Goal: Find specific page/section: Find specific page/section

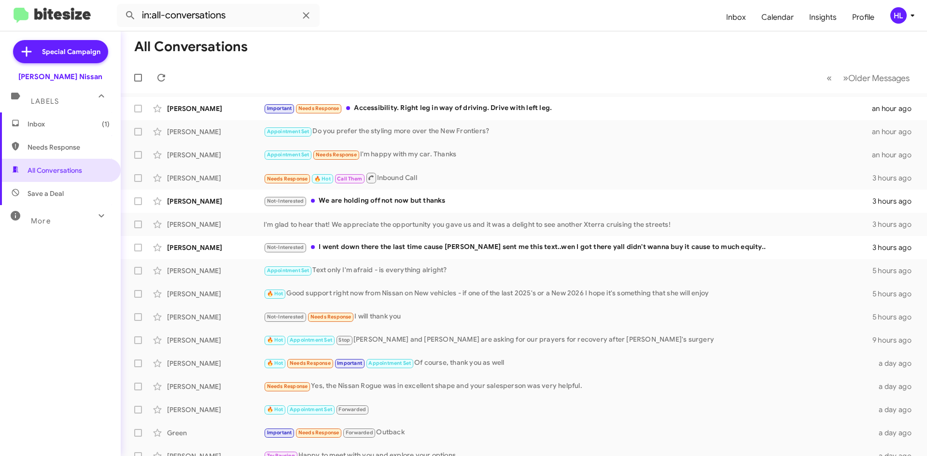
click at [40, 12] on img at bounding box center [52, 16] width 77 height 16
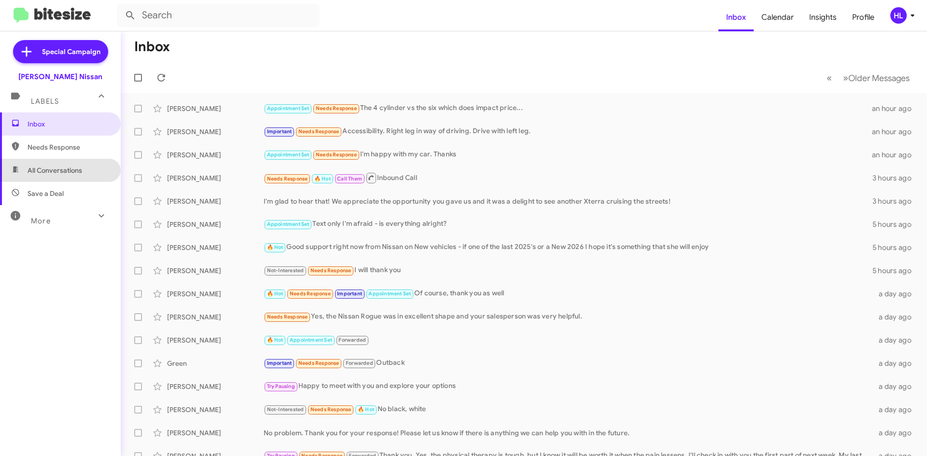
click at [91, 168] on span "All Conversations" at bounding box center [60, 170] width 121 height 23
type input "in:all-conversations"
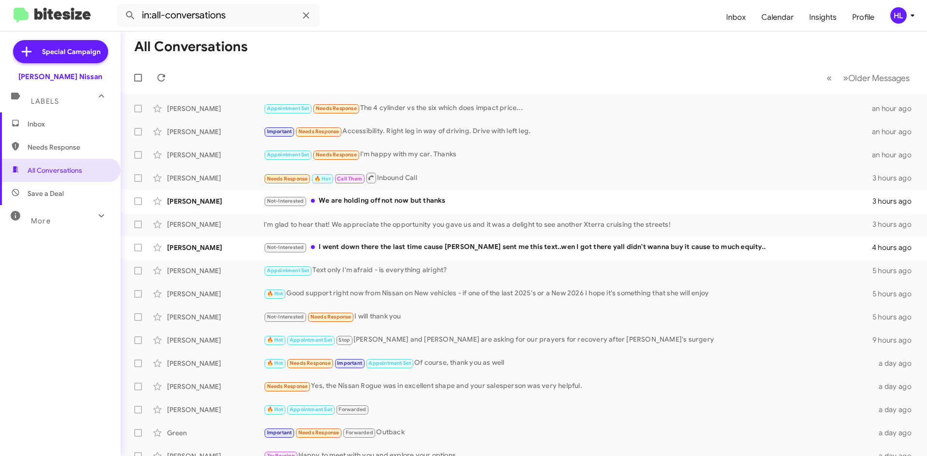
click at [28, 9] on img at bounding box center [52, 16] width 77 height 16
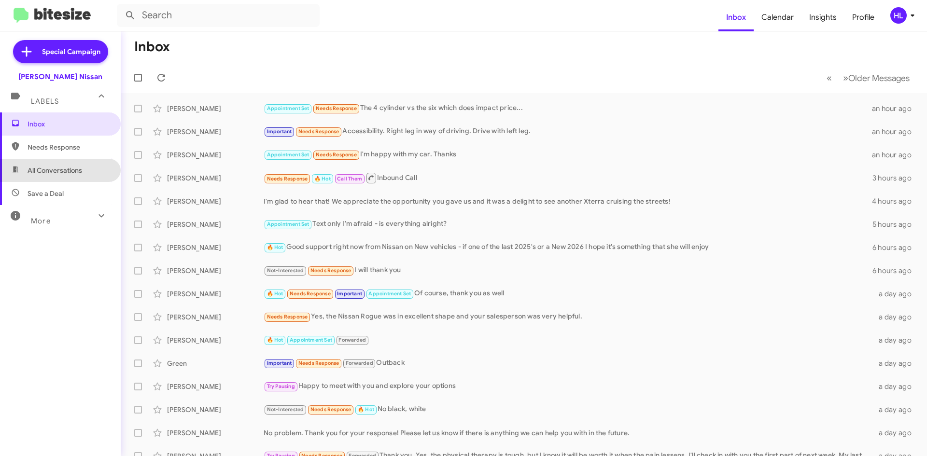
click at [93, 171] on span "All Conversations" at bounding box center [60, 170] width 121 height 23
type input "in:all-conversations"
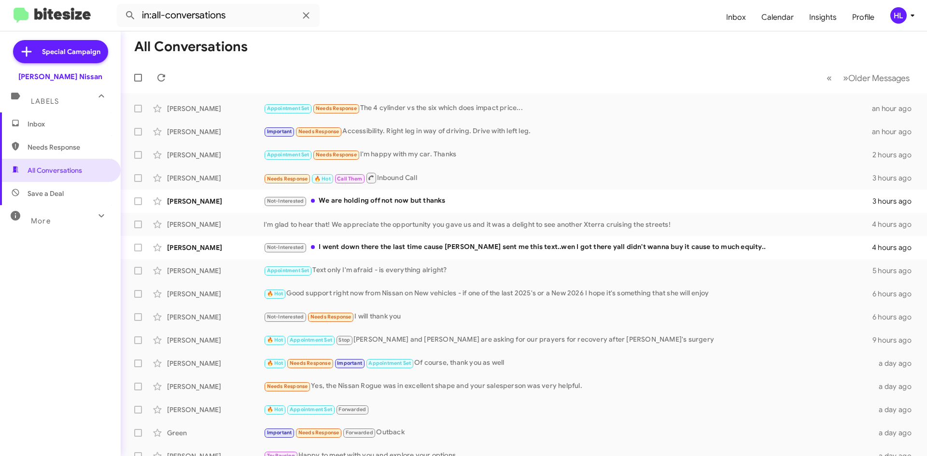
click at [76, 11] on img at bounding box center [52, 16] width 77 height 16
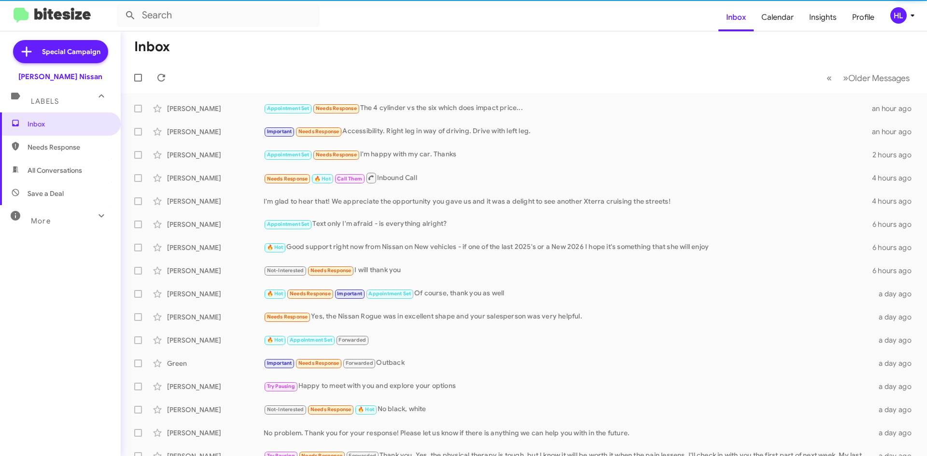
click at [48, 179] on span "All Conversations" at bounding box center [60, 170] width 121 height 23
type input "in:all-conversations"
